Goal: Information Seeking & Learning: Learn about a topic

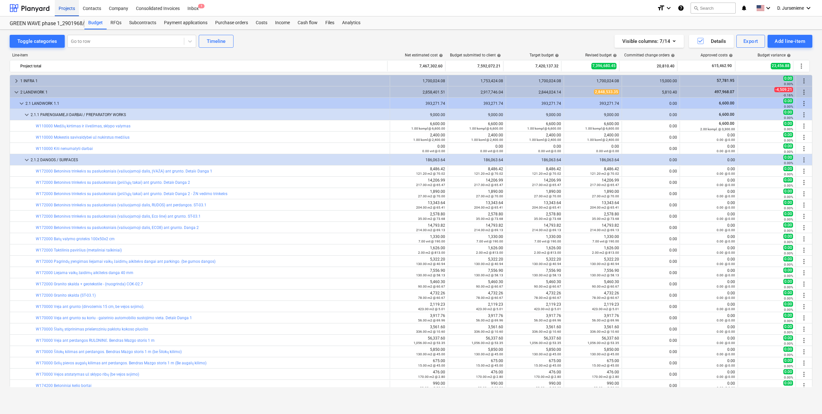
click at [63, 7] on div "Projects" at bounding box center [67, 8] width 24 height 16
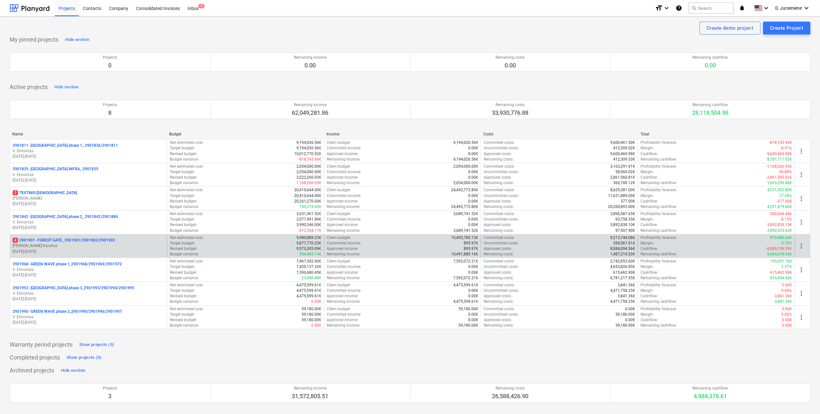
click at [58, 243] on p "[PERSON_NAME] Karalius" at bounding box center [89, 245] width 152 height 5
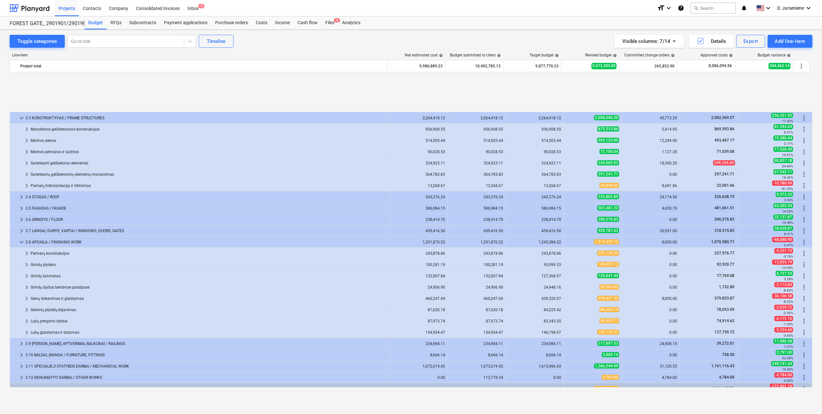
scroll to position [353, 0]
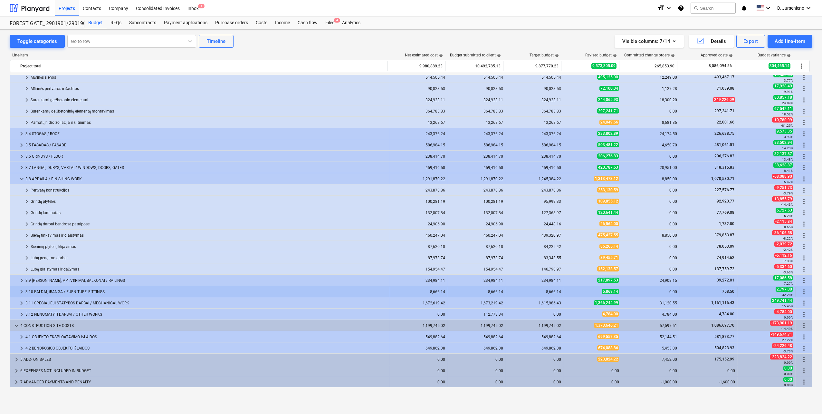
click at [69, 291] on div "3.10 BALDAI, ĮRANGA / FURNITURE, FITTINGS" at bounding box center [206, 291] width 362 height 10
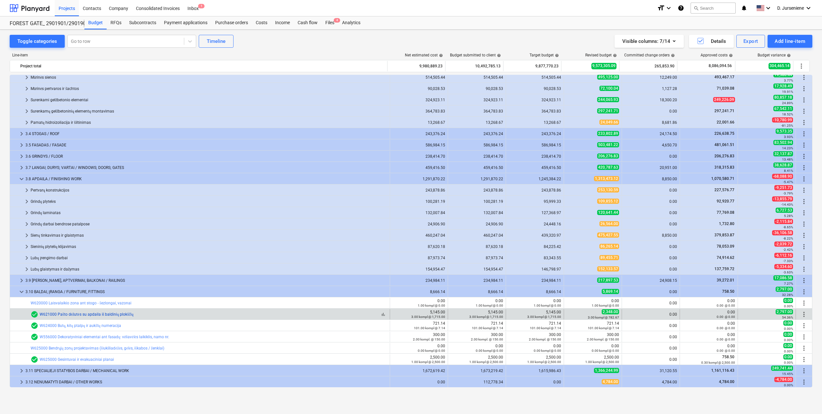
click at [72, 314] on link "W621000 Pašto dėžutės su apdaila iš baldinių plokščių" at bounding box center [87, 314] width 94 height 5
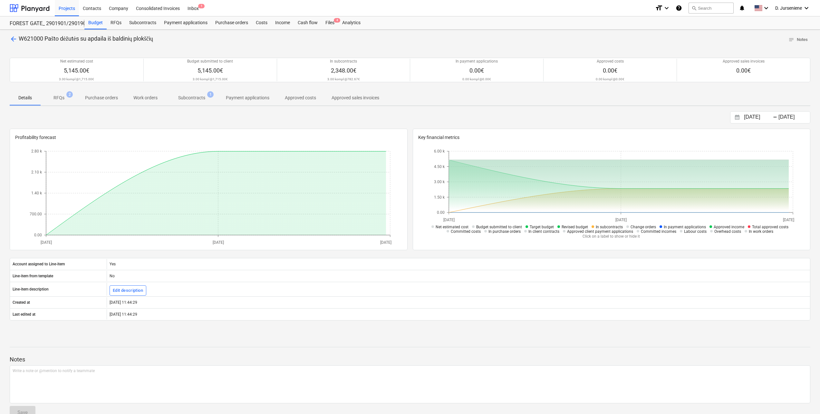
click at [197, 97] on p "Subcontracts" at bounding box center [191, 97] width 27 height 7
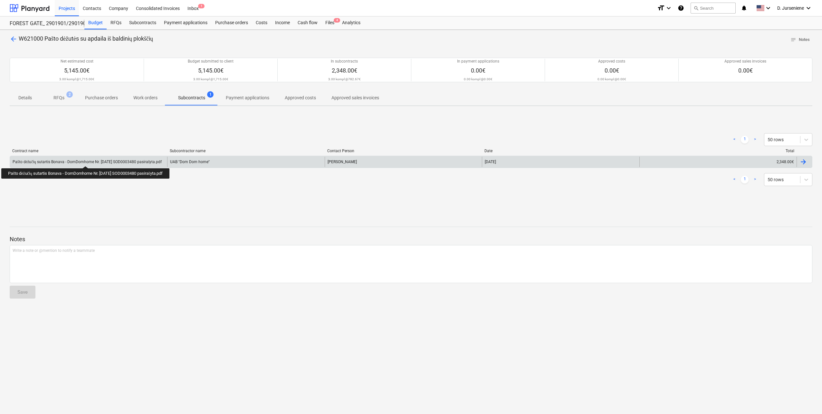
click at [89, 160] on div "Pašto dėžučių sutartis Bonava - DomDomhome Nr. [DATE] SOD0003480 pasirašyta.pdf" at bounding box center [87, 161] width 149 height 5
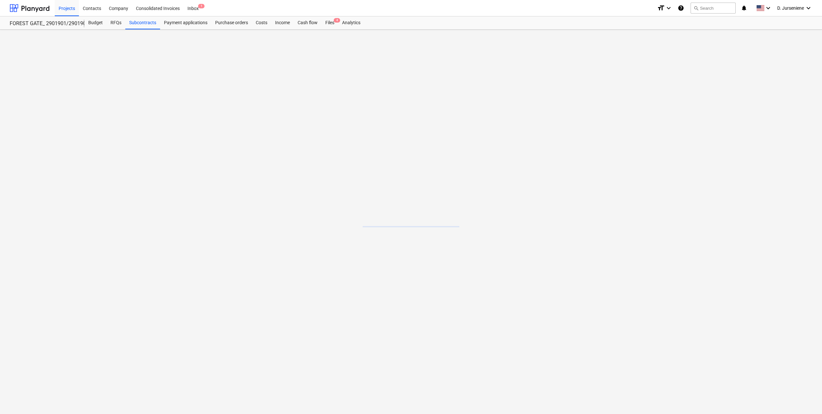
click at [89, 160] on main at bounding box center [411, 222] width 822 height 384
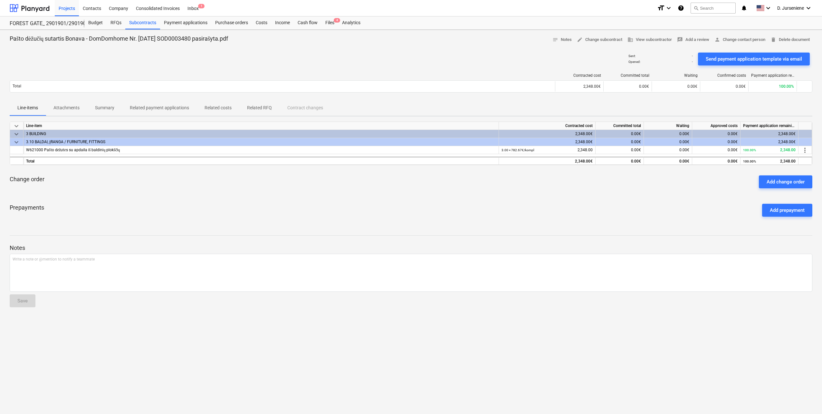
click at [259, 105] on p "Related RFQ" at bounding box center [259, 107] width 25 height 7
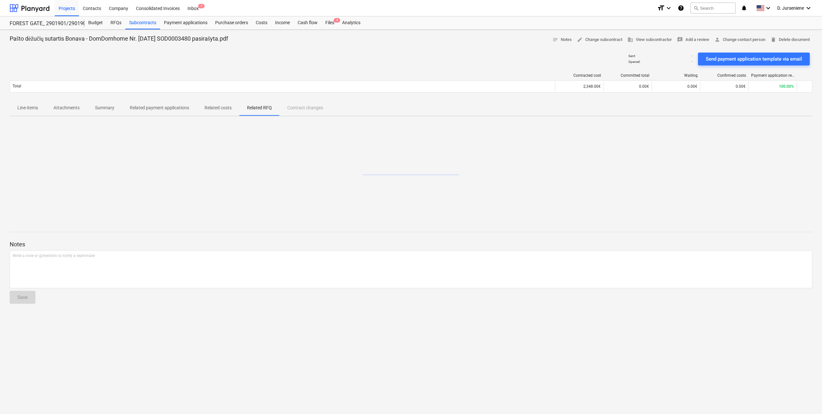
drag, startPoint x: 144, startPoint y: 106, endPoint x: 99, endPoint y: 106, distance: 45.1
click at [144, 106] on p "Related payment applications" at bounding box center [159, 107] width 59 height 7
click at [68, 109] on p "Attachments" at bounding box center [66, 107] width 26 height 7
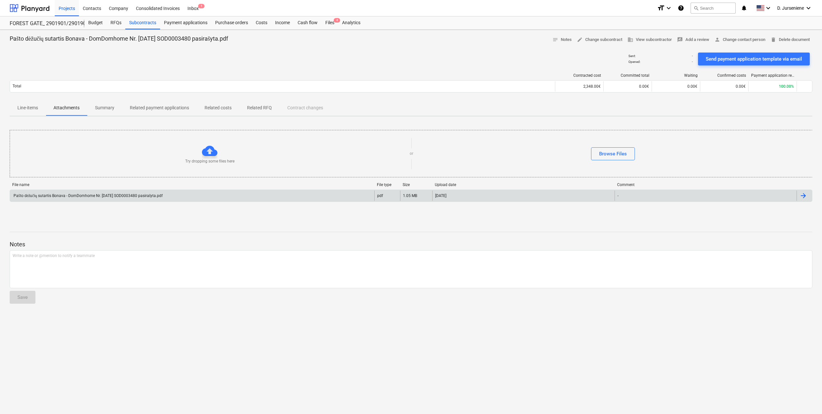
click at [147, 195] on div "Pašto dėžučių sutartis Bonava - DomDomhome Nr. [DATE] SOD0003480 pasirašyta.pdf" at bounding box center [88, 195] width 150 height 5
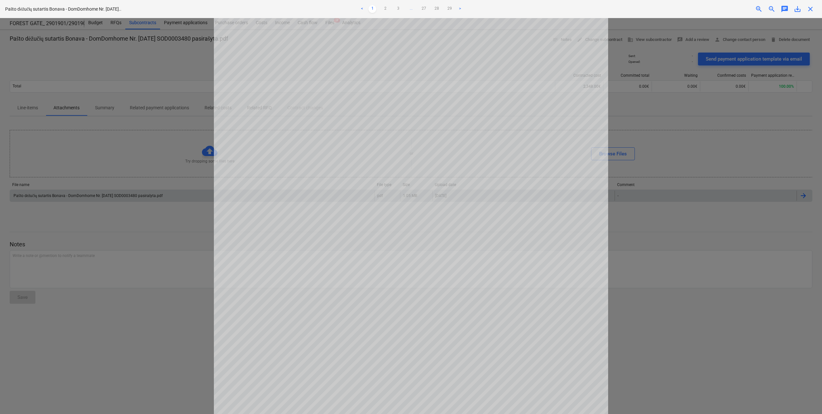
scroll to position [116, 0]
click at [383, 9] on link "2" at bounding box center [385, 9] width 8 height 8
click at [399, 7] on link "3" at bounding box center [398, 9] width 8 height 8
